Goal: Navigation & Orientation: Find specific page/section

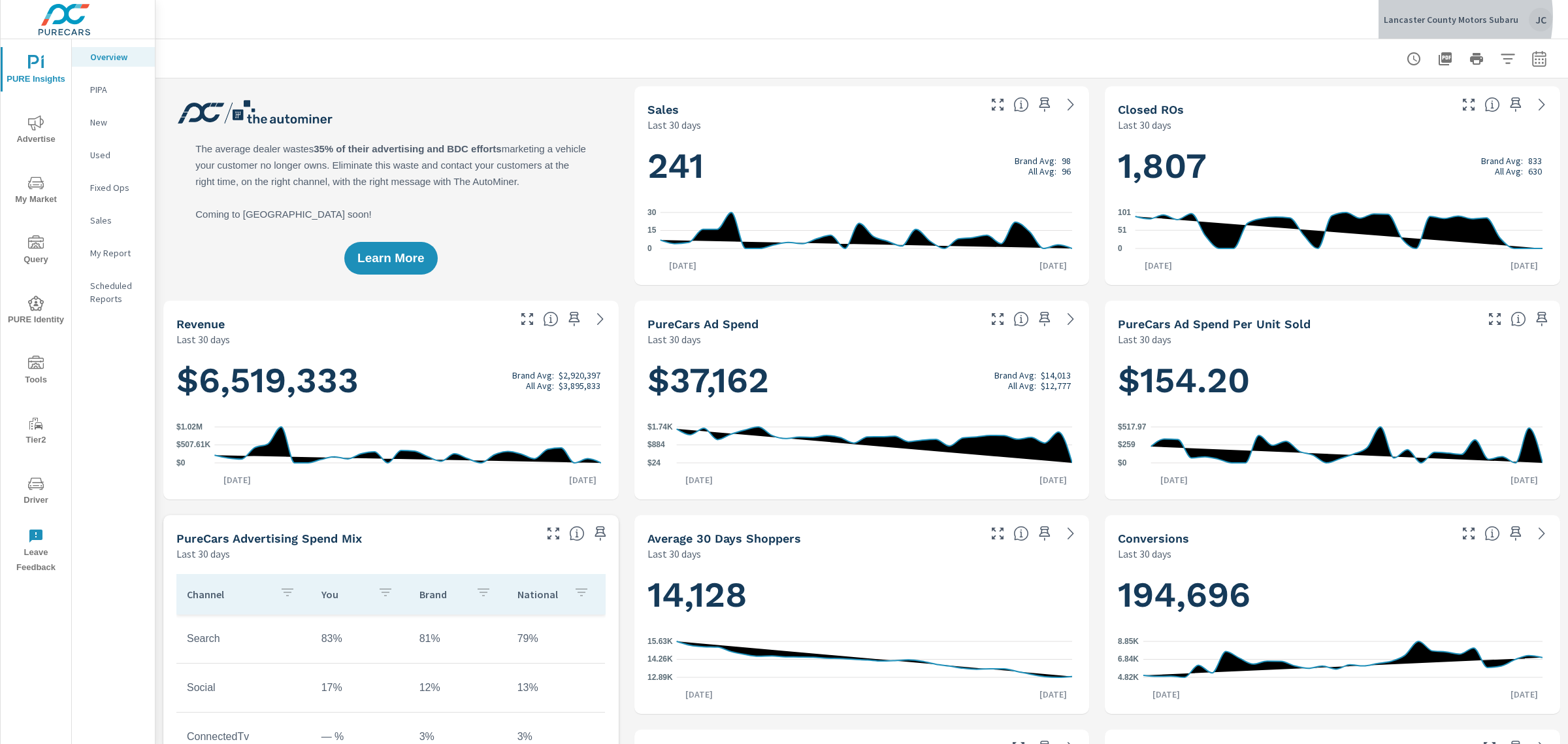
click at [1429, 16] on p "Lancaster County Motors Subaru" at bounding box center [1451, 20] width 135 height 12
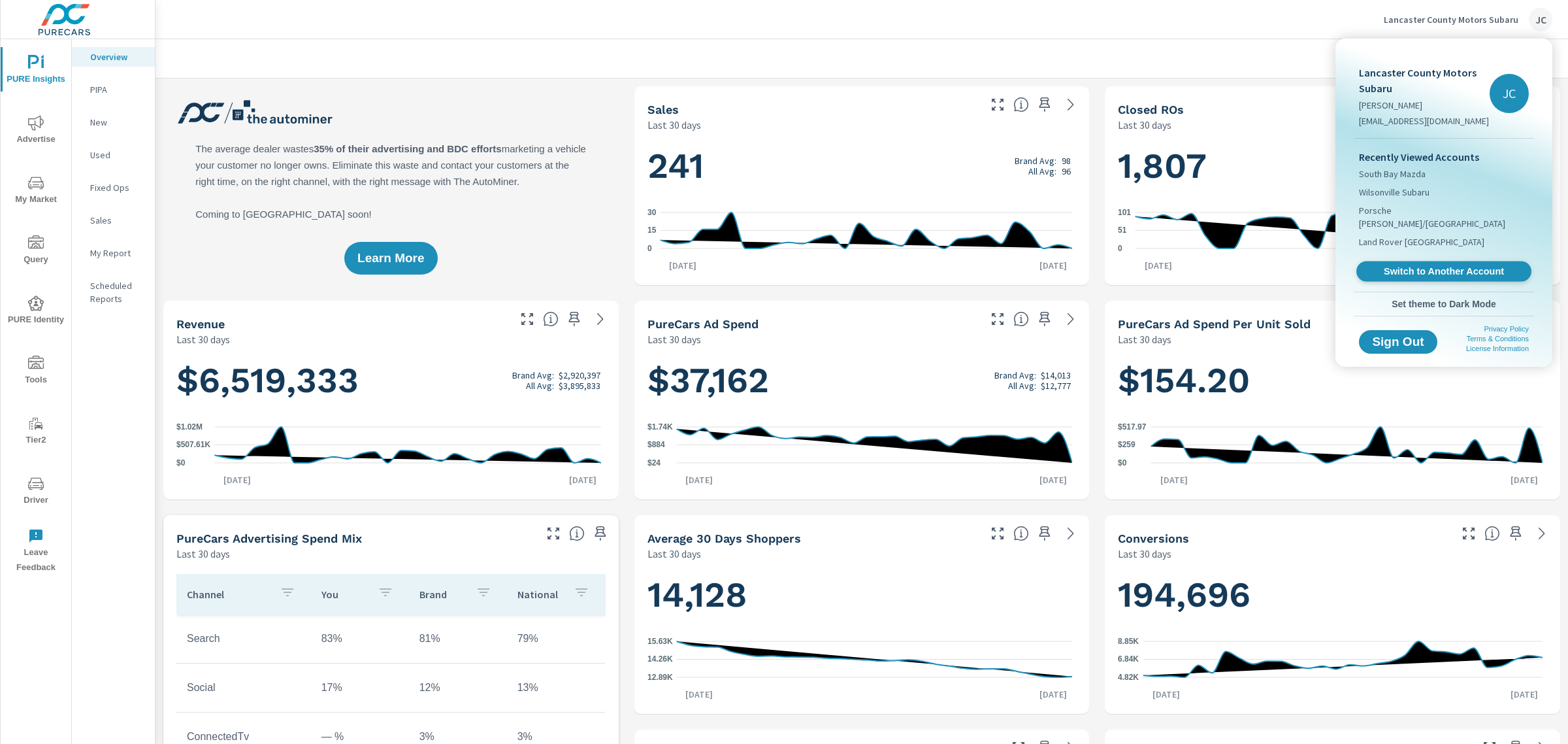
click at [1448, 265] on link "Switch to Another Account" at bounding box center [1443, 271] width 175 height 20
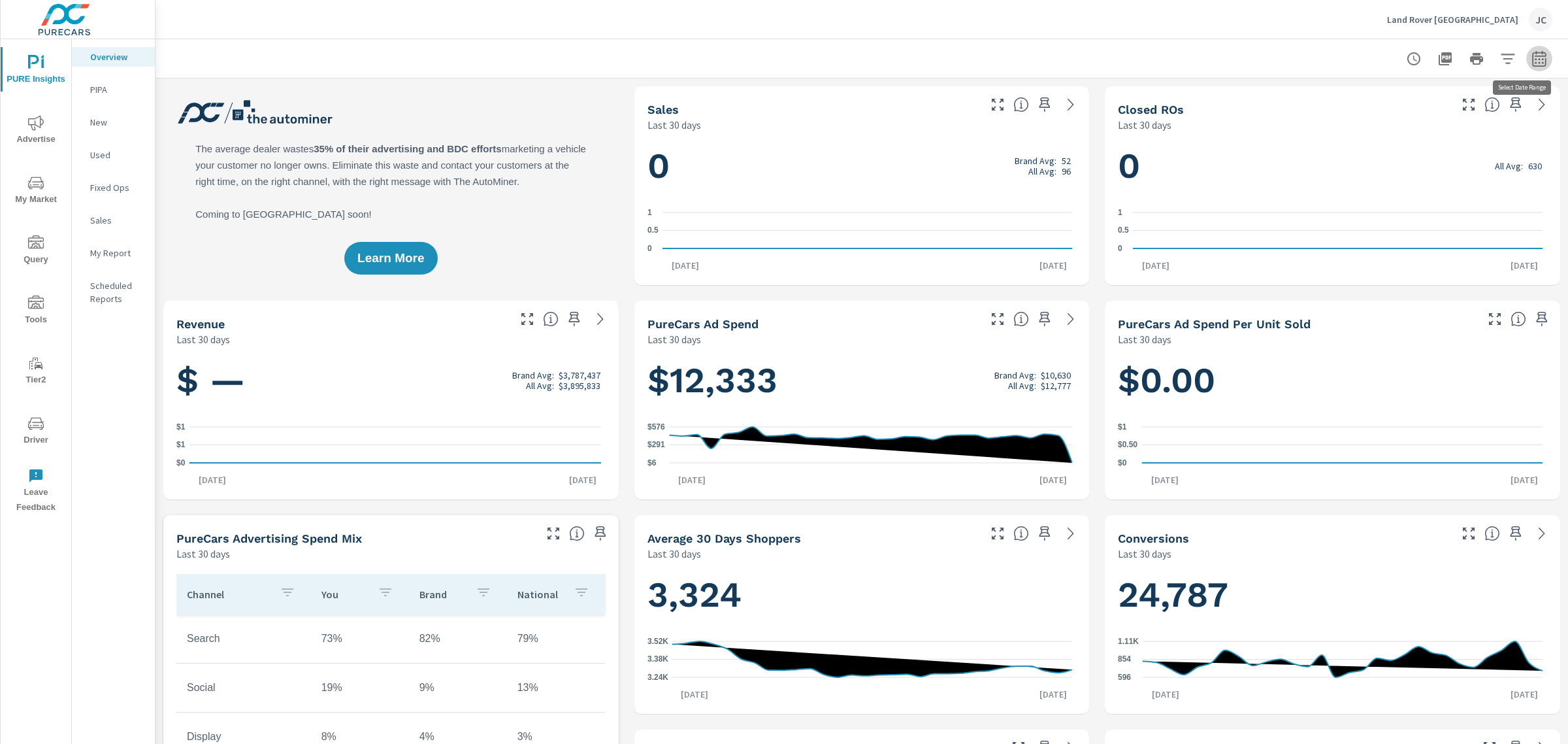
click at [1531, 51] on icon "button" at bounding box center [1539, 59] width 16 height 16
select select "Last 30 days"
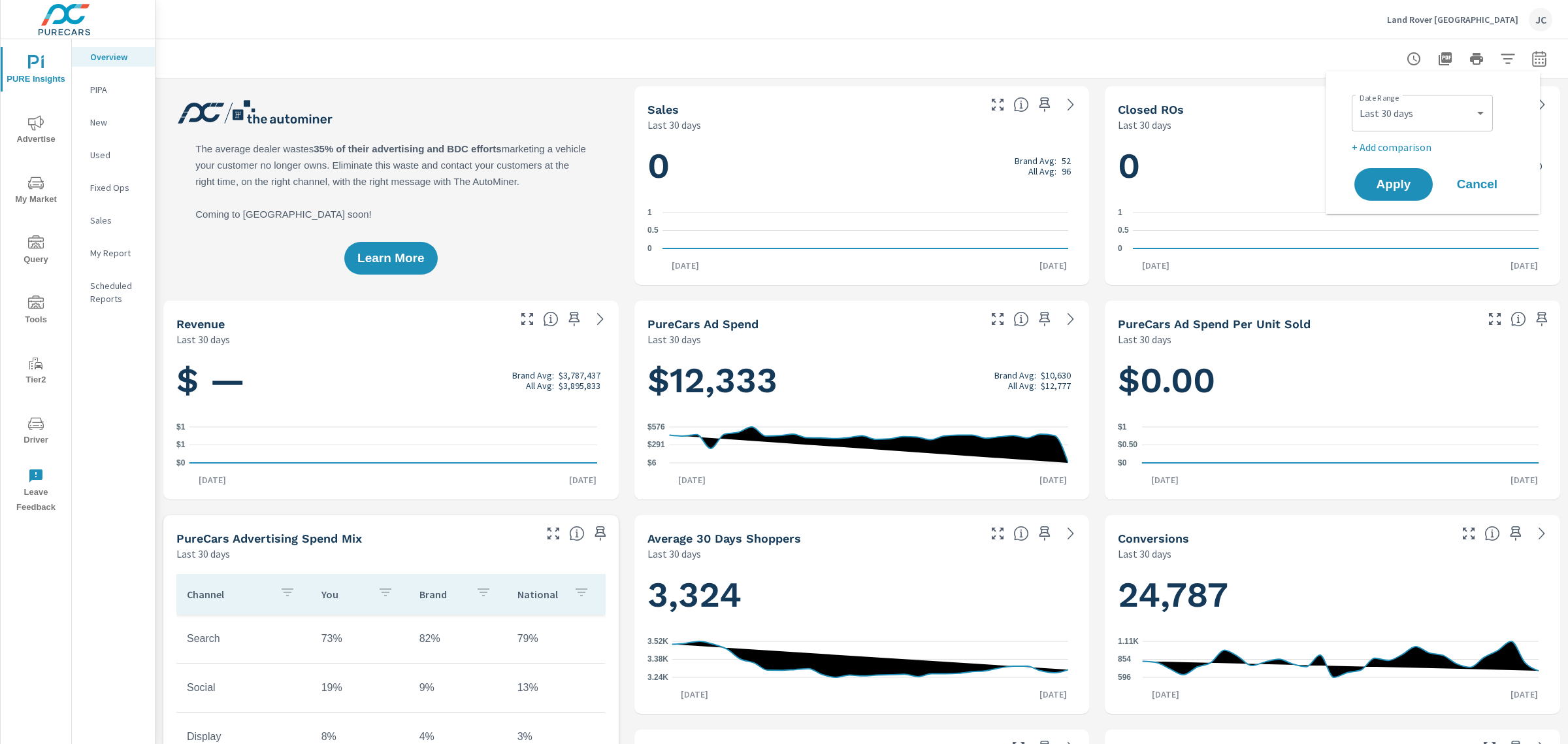
click at [1413, 142] on p "+ Add comparison" at bounding box center [1435, 147] width 167 height 16
select select "Previous period"
click at [1403, 215] on span "Apply" at bounding box center [1393, 221] width 53 height 12
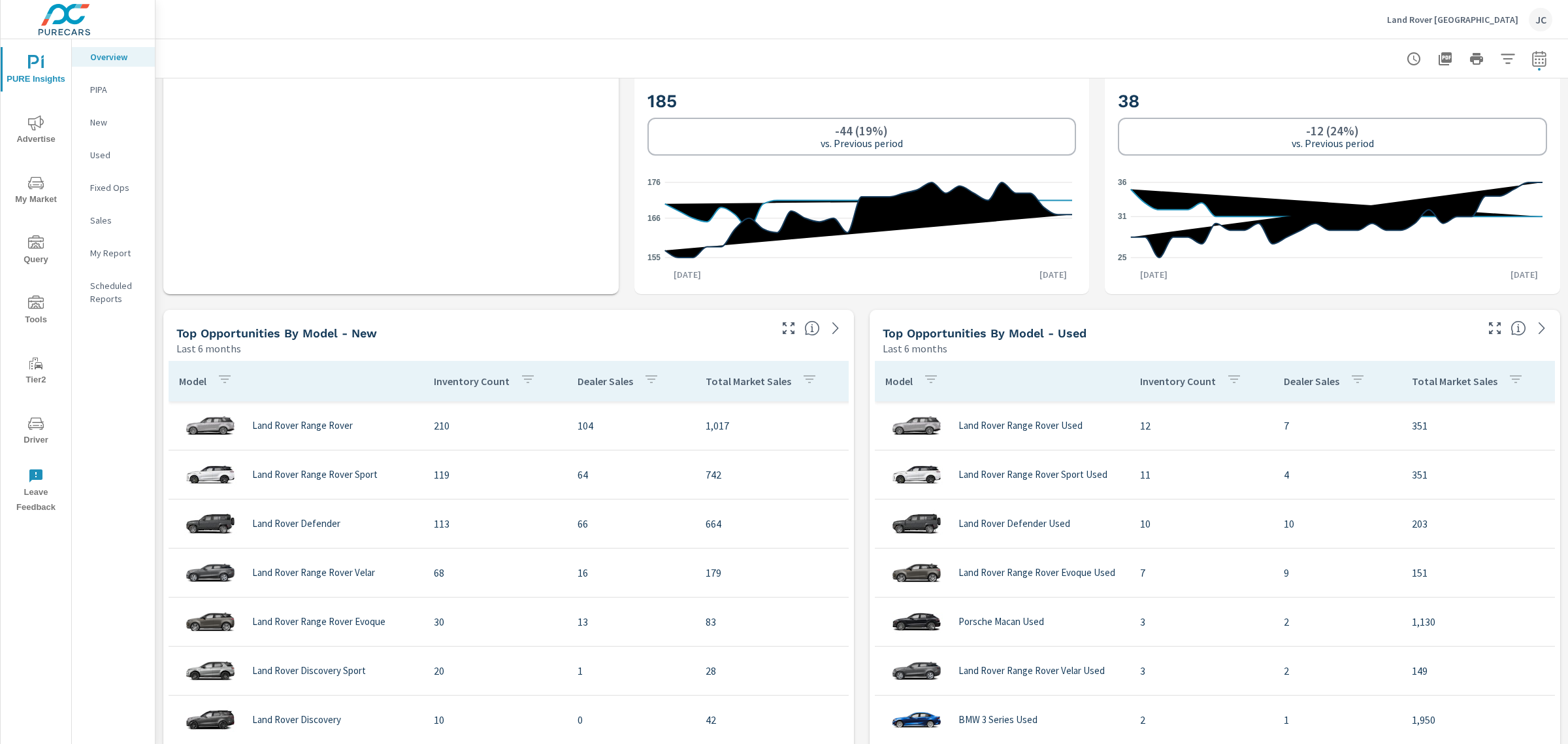
scroll to position [899, 0]
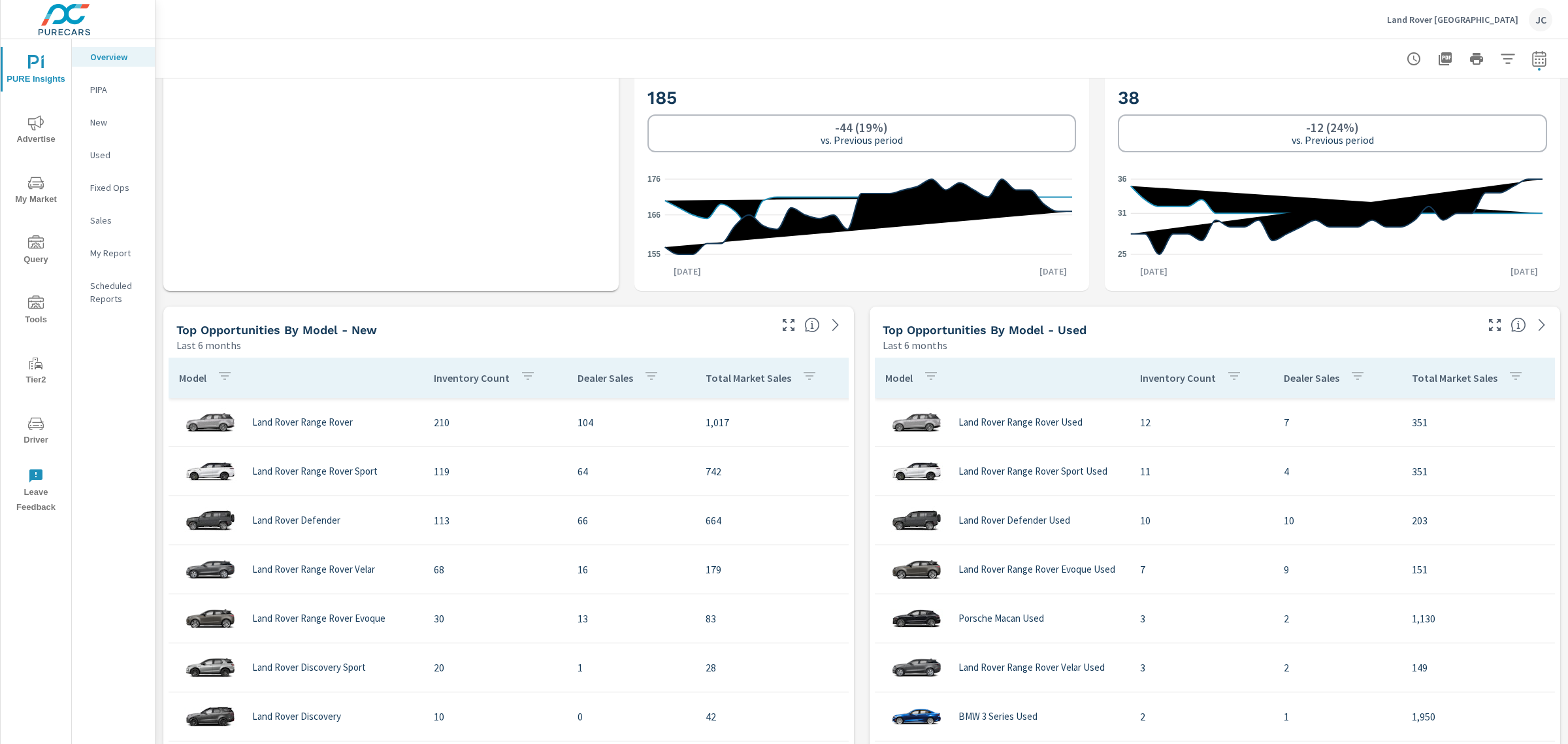
click at [47, 129] on span "Advertise" at bounding box center [36, 131] width 63 height 32
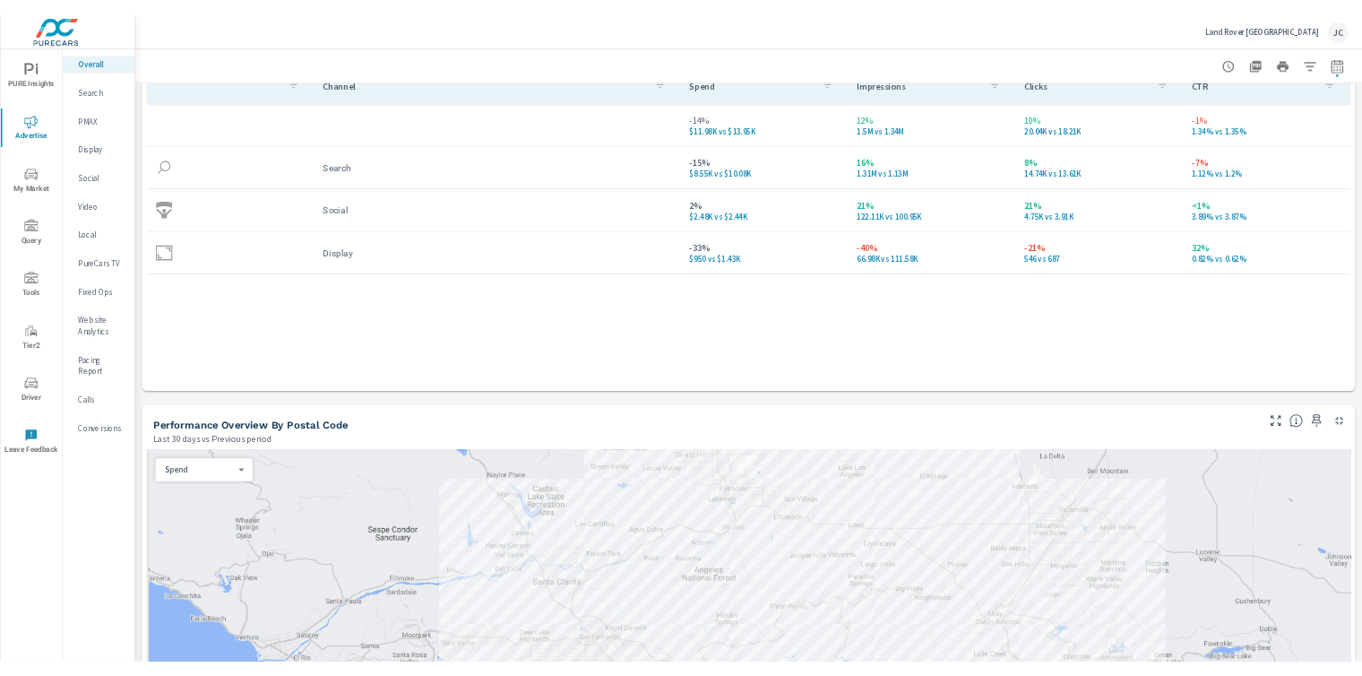
scroll to position [336, 0]
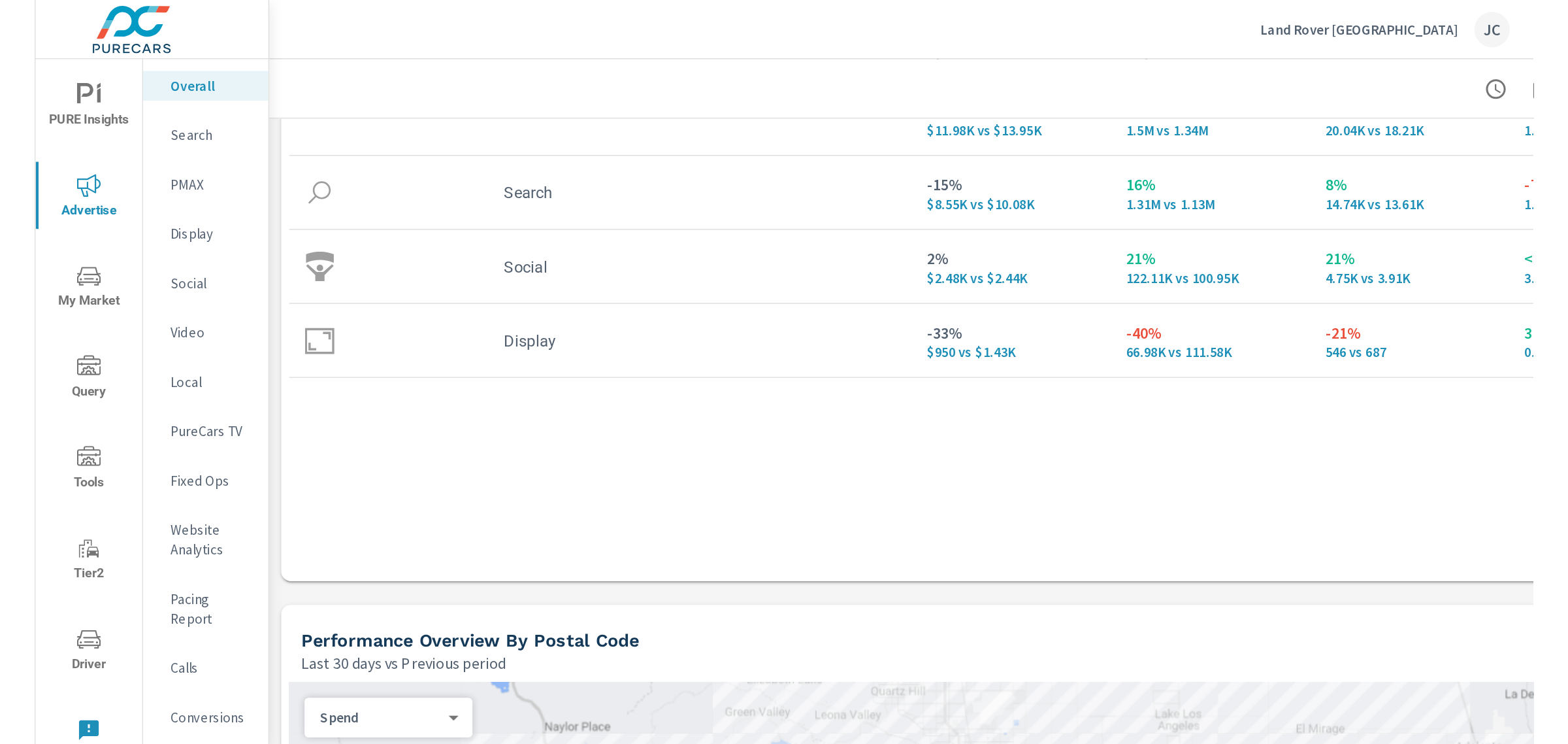
scroll to position [245, 0]
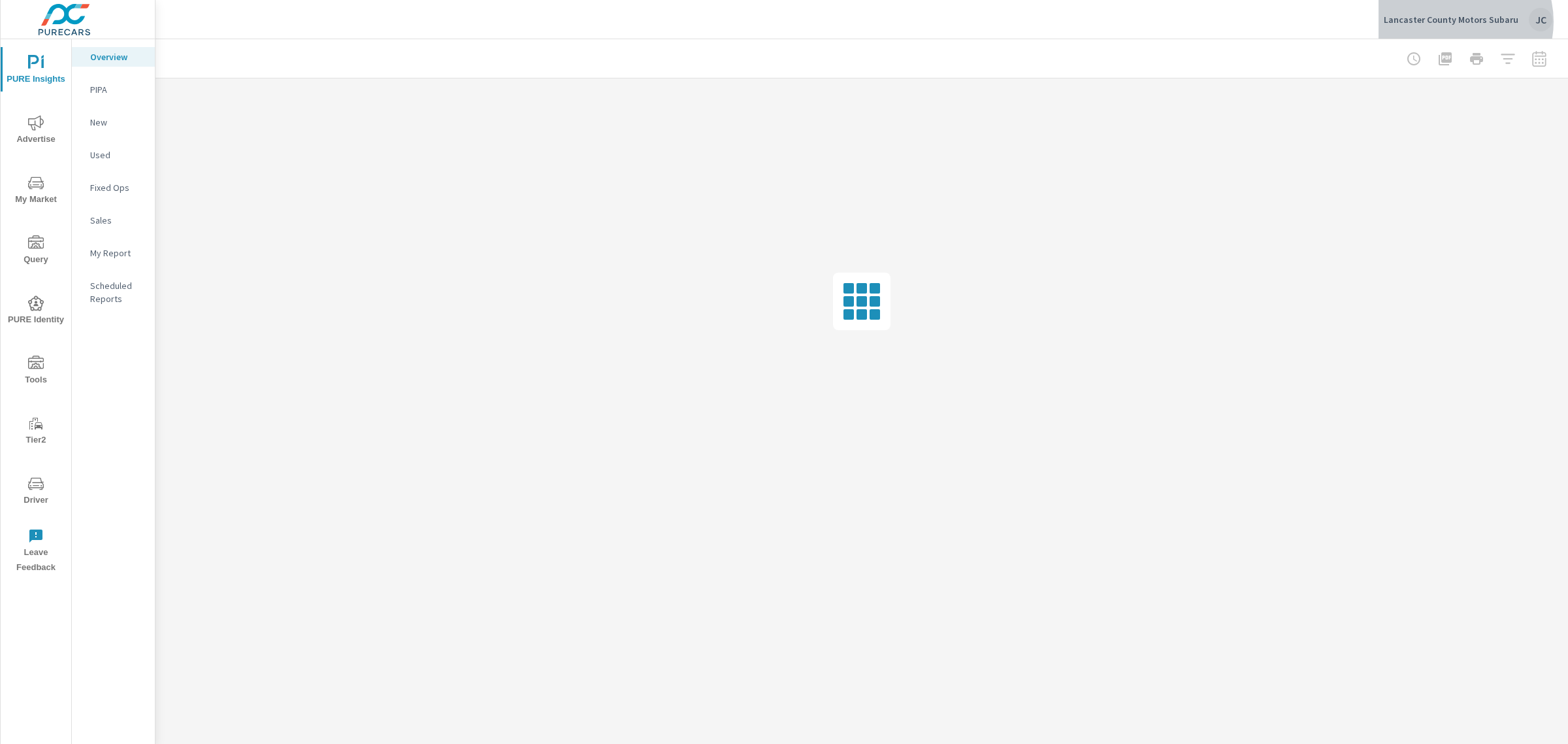
click at [1462, 22] on p "Lancaster County Motors Subaru" at bounding box center [1451, 20] width 135 height 12
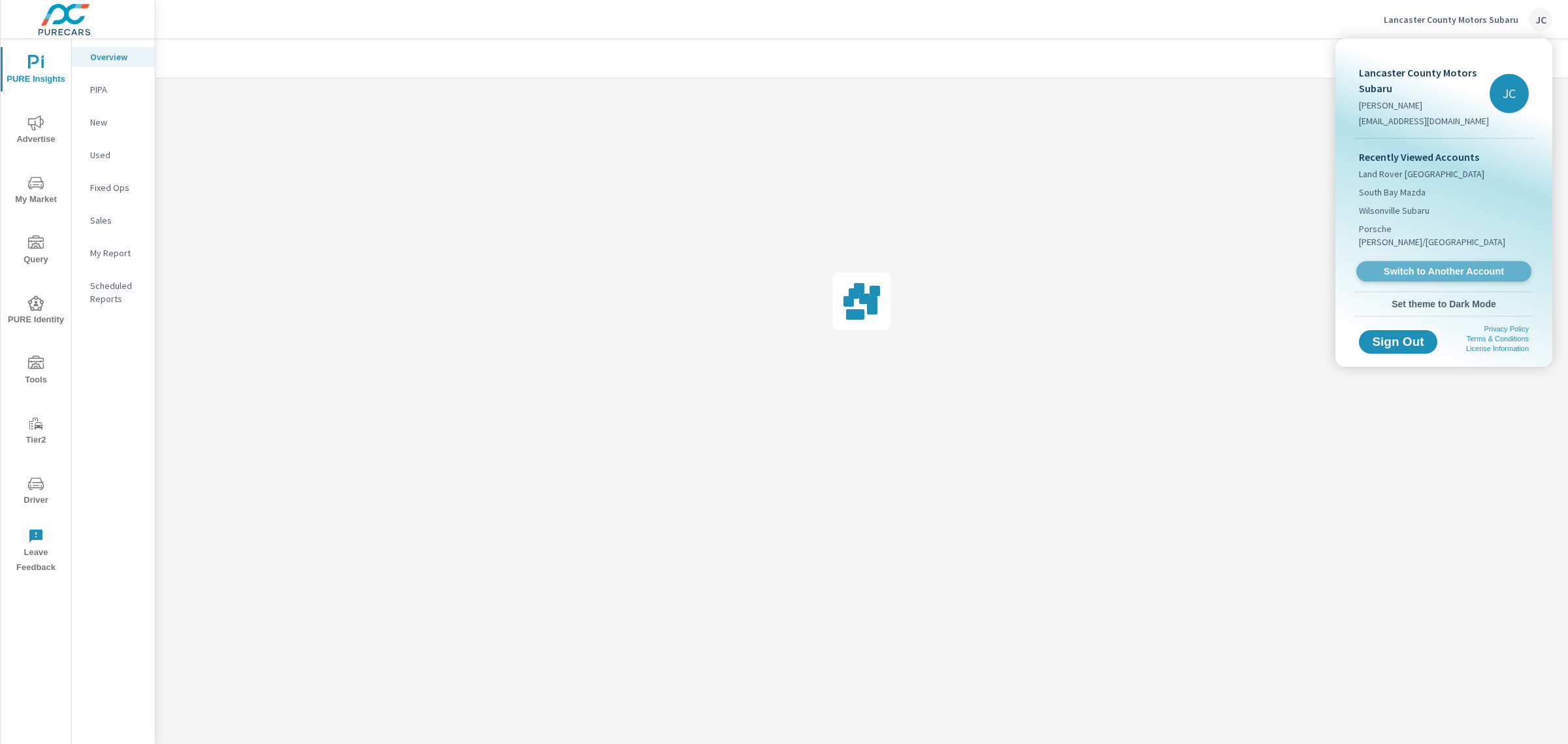
click at [1441, 266] on span "Switch to Another Account" at bounding box center [1443, 271] width 160 height 12
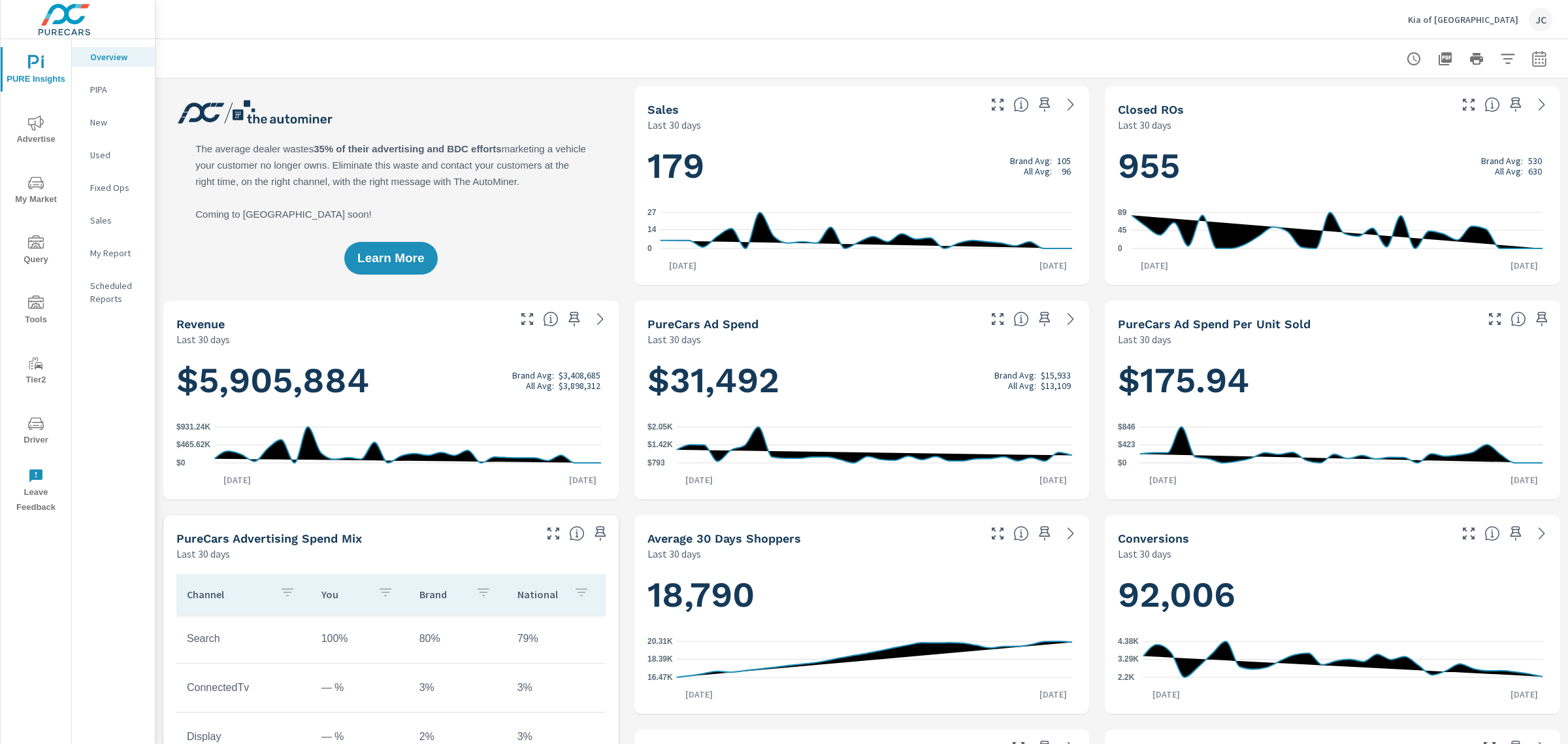
click at [37, 427] on icon "nav menu" at bounding box center [36, 423] width 16 height 12
